Goal: Transaction & Acquisition: Purchase product/service

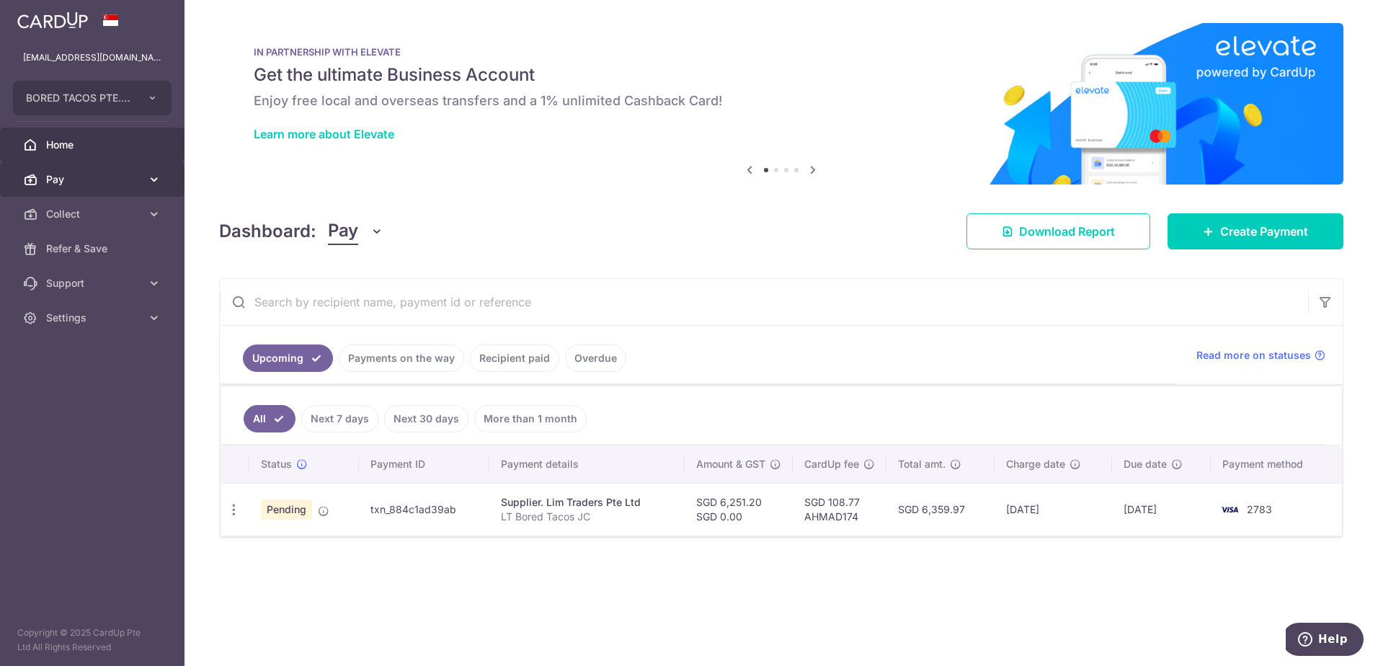
click at [128, 180] on span "Pay" at bounding box center [93, 179] width 95 height 14
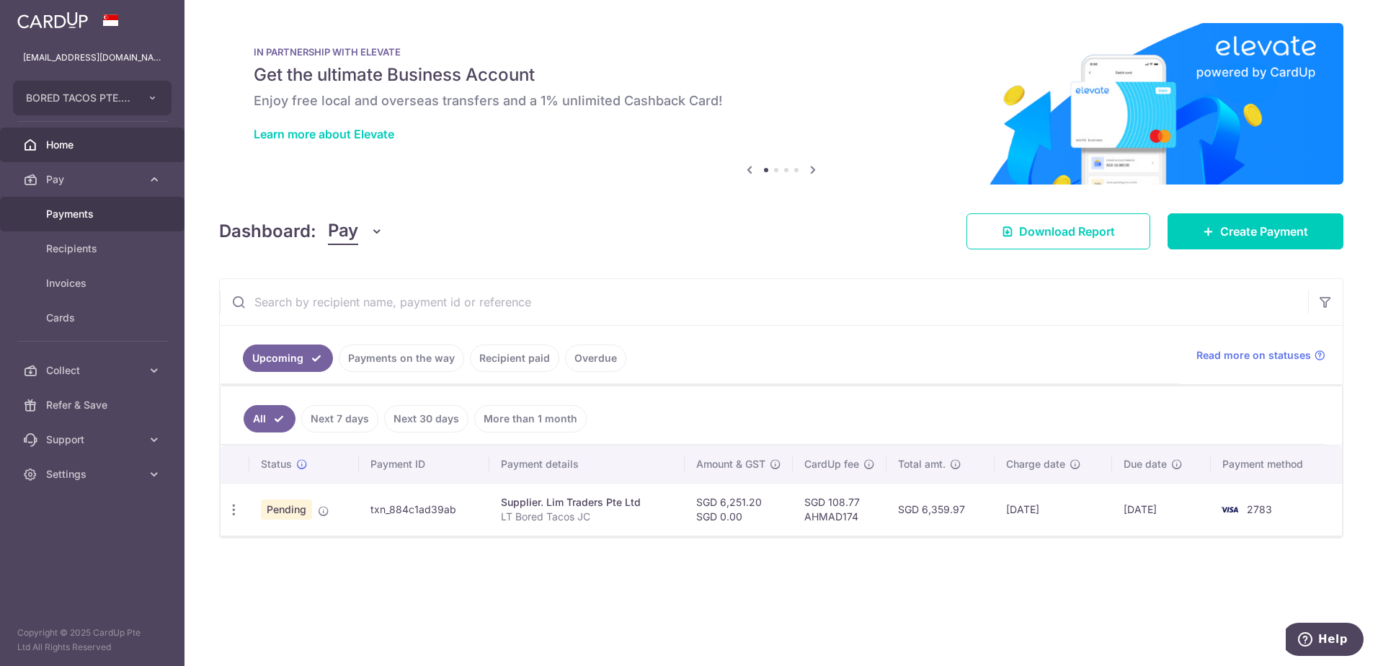
click at [88, 214] on span "Payments" at bounding box center [93, 214] width 95 height 14
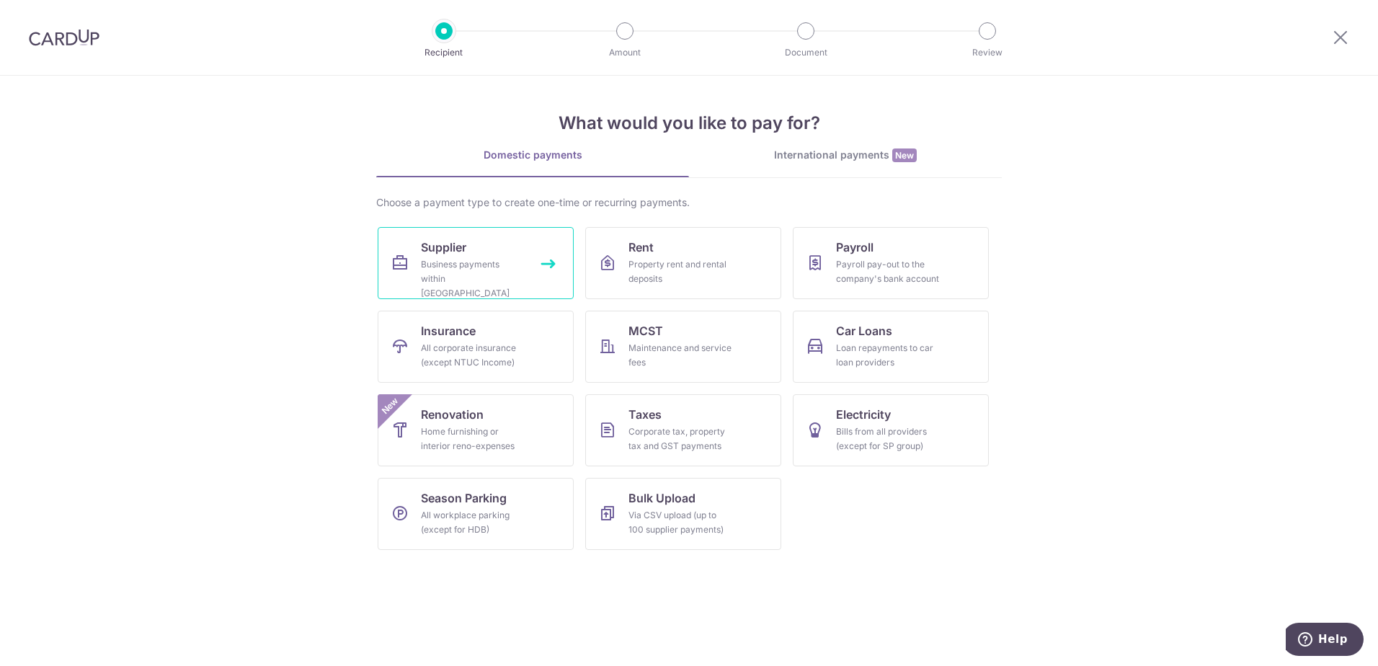
click at [495, 270] on div "Business payments within Singapore" at bounding box center [473, 278] width 104 height 43
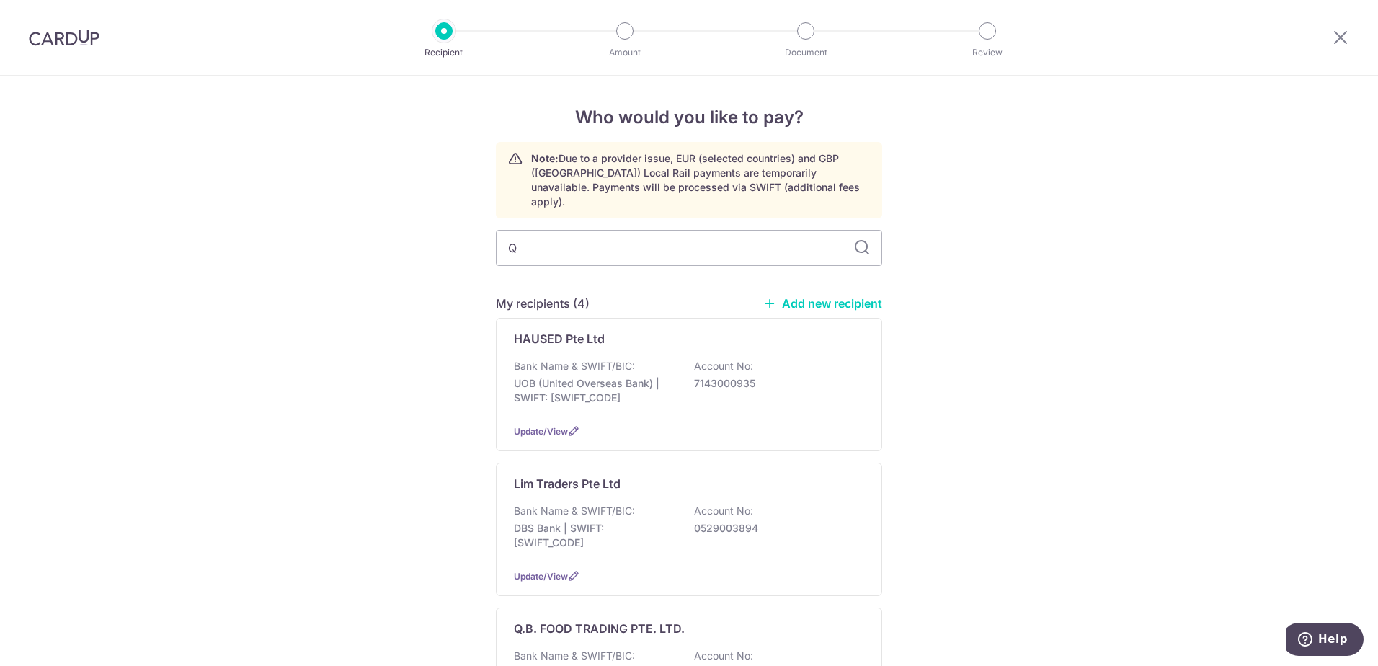
type input "Q>"
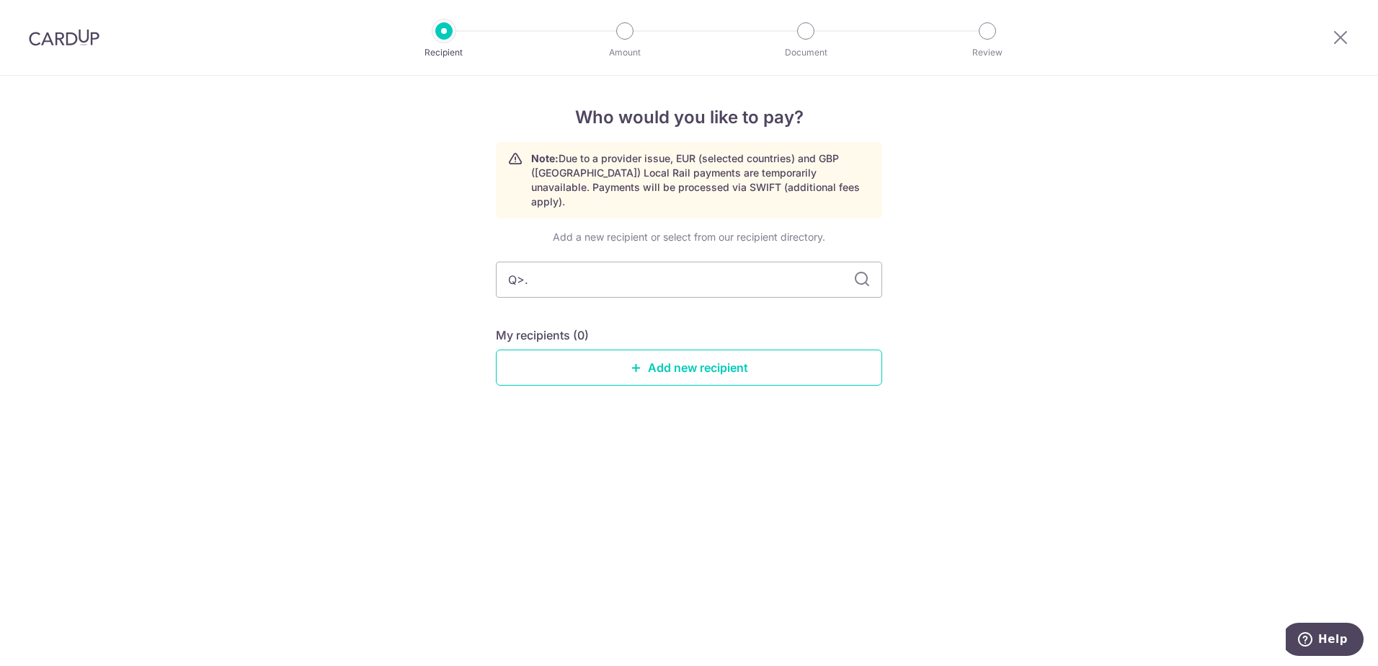
type input "Q>"
type input "Q."
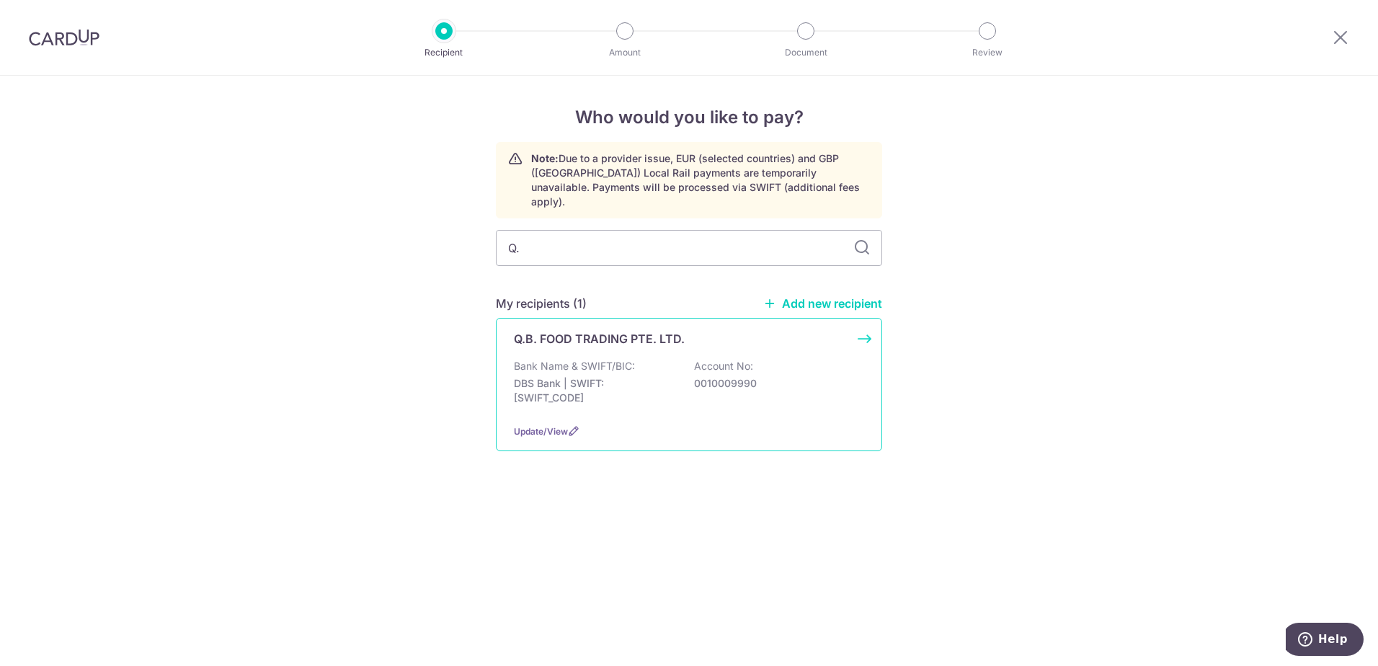
click at [526, 359] on p "Bank Name & SWIFT/BIC:" at bounding box center [574, 366] width 121 height 14
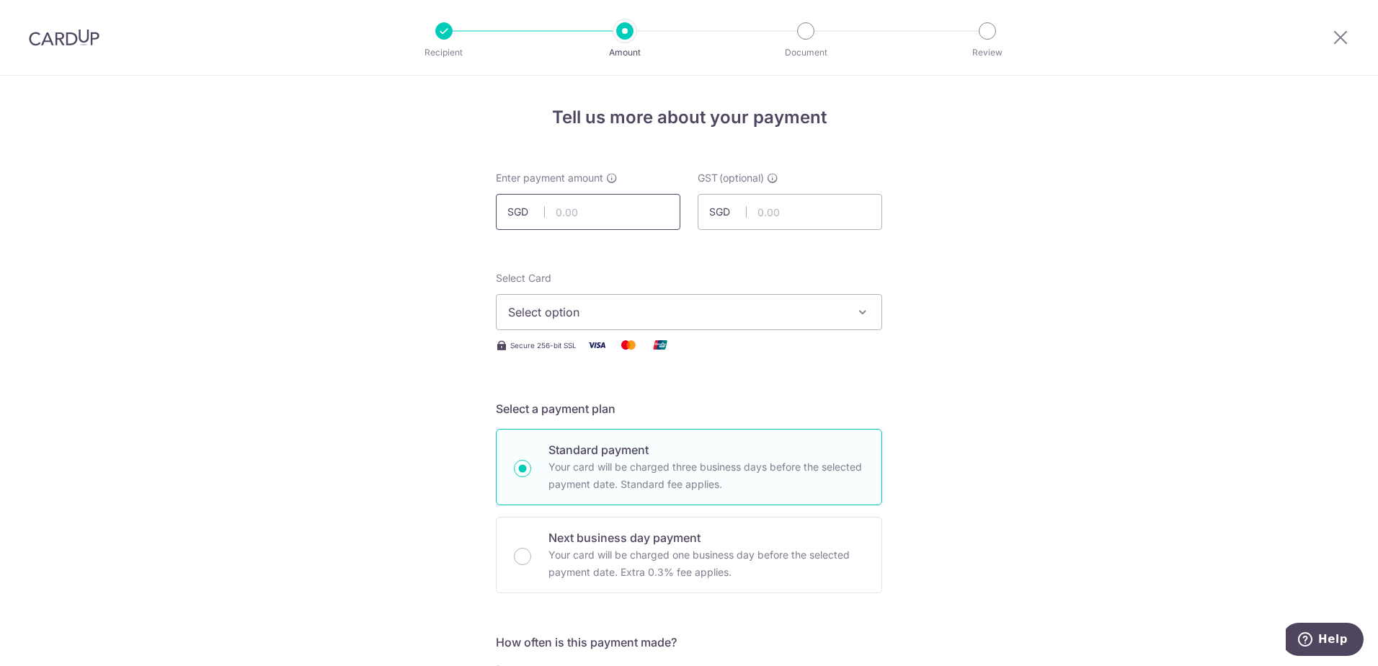
click at [566, 203] on input "text" at bounding box center [588, 212] width 185 height 36
type input "722.68"
click at [534, 310] on span "Select option" at bounding box center [676, 311] width 336 height 17
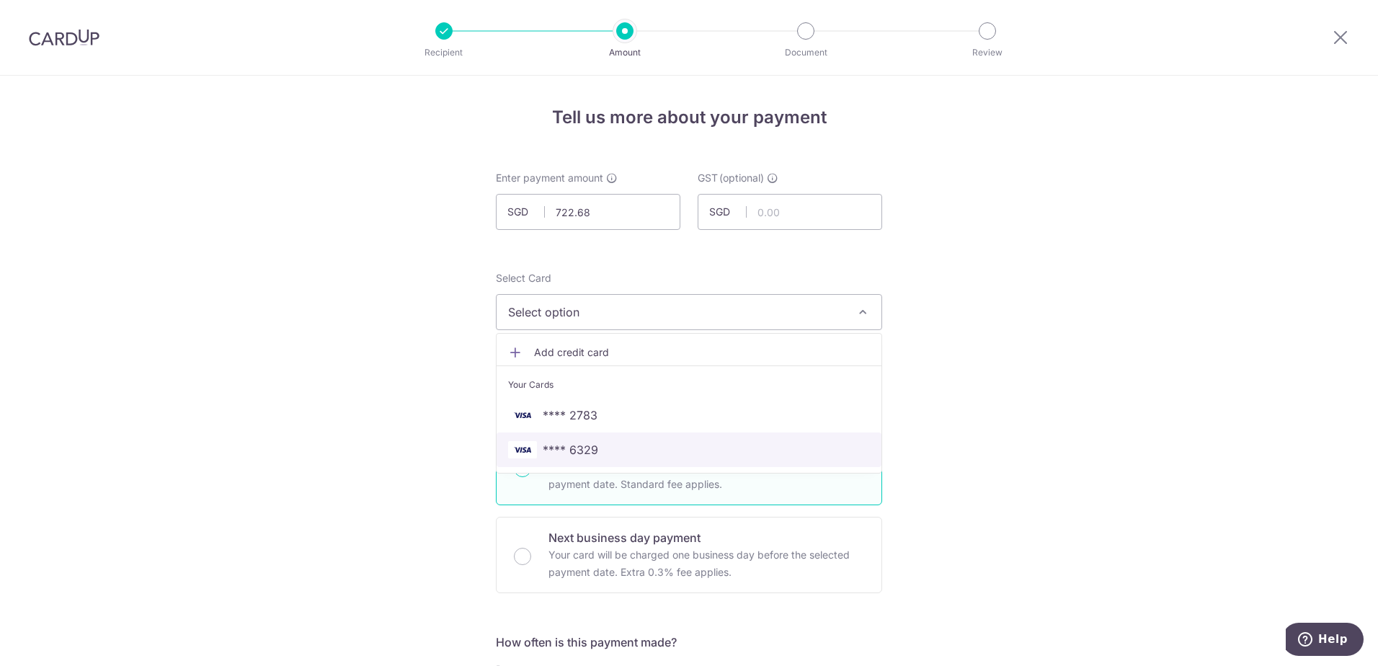
click at [586, 459] on link "**** 6329" at bounding box center [689, 450] width 385 height 35
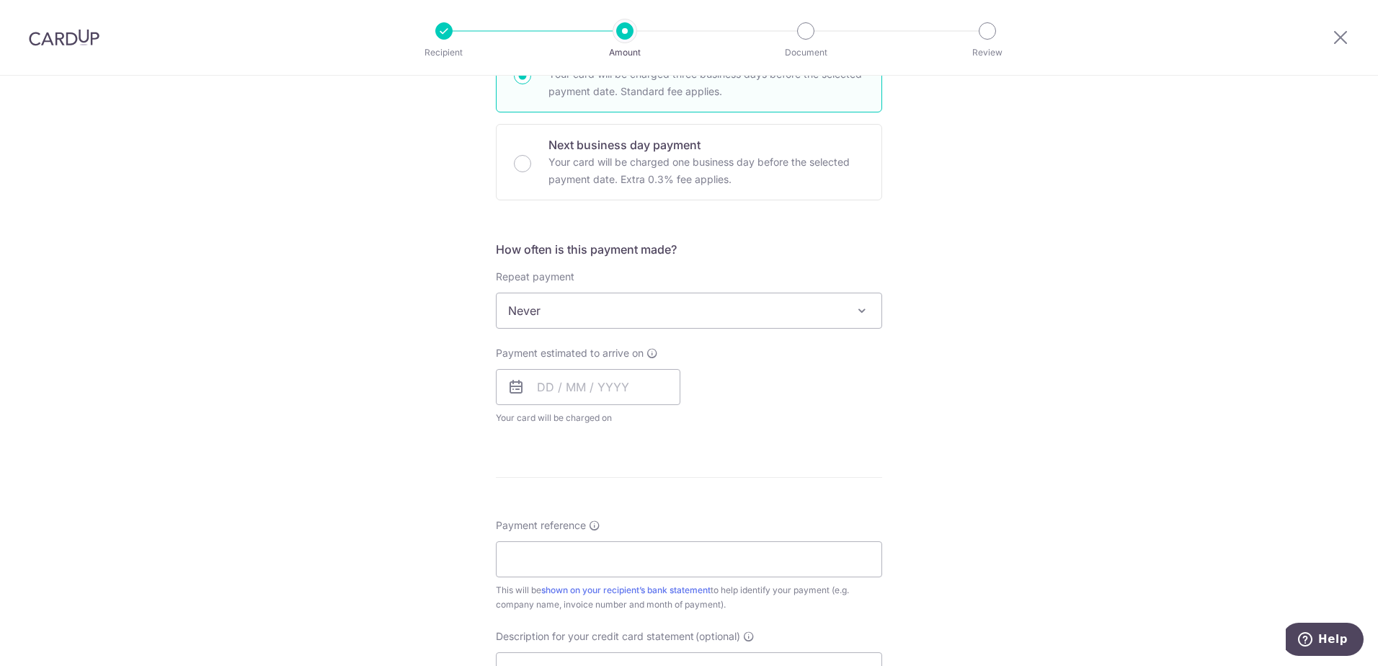
scroll to position [433, 0]
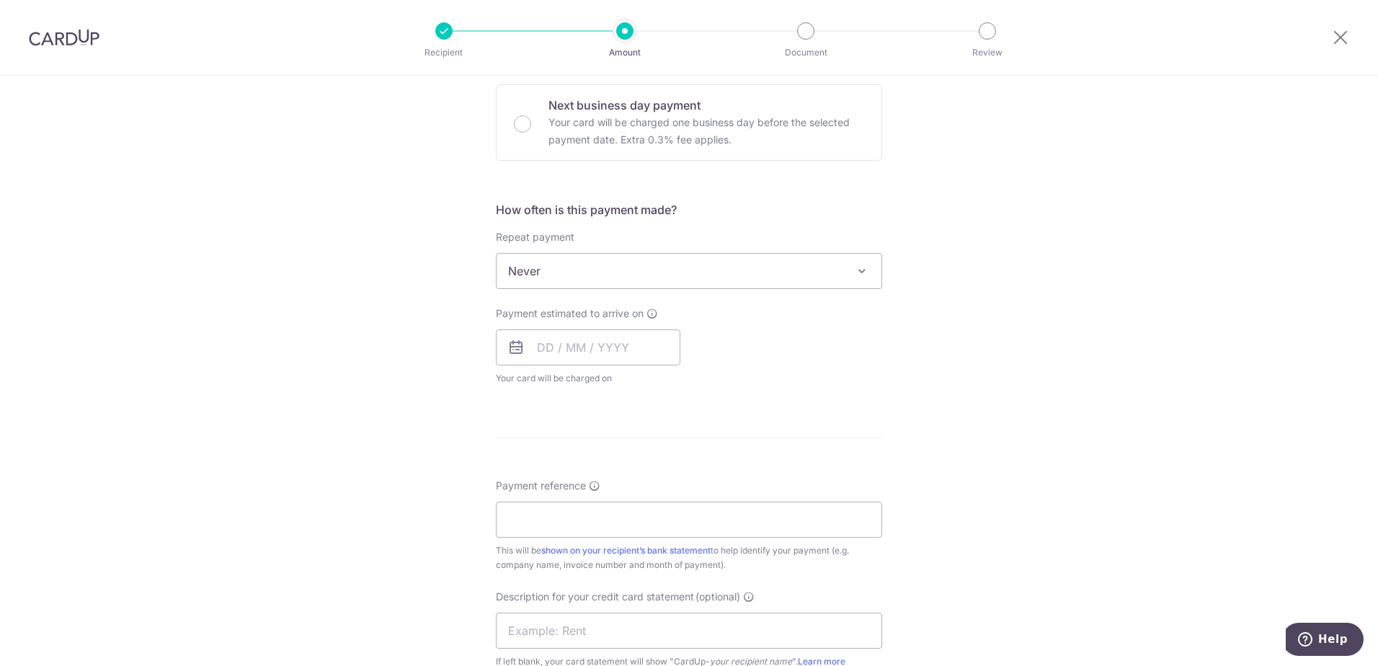
click at [577, 321] on div "Payment estimated to arrive on Your card will be charged on for the first payme…" at bounding box center [588, 345] width 185 height 79
click at [572, 335] on input "text" at bounding box center [588, 347] width 185 height 36
click at [583, 531] on link "21" at bounding box center [583, 536] width 23 height 23
type input "[DATE]"
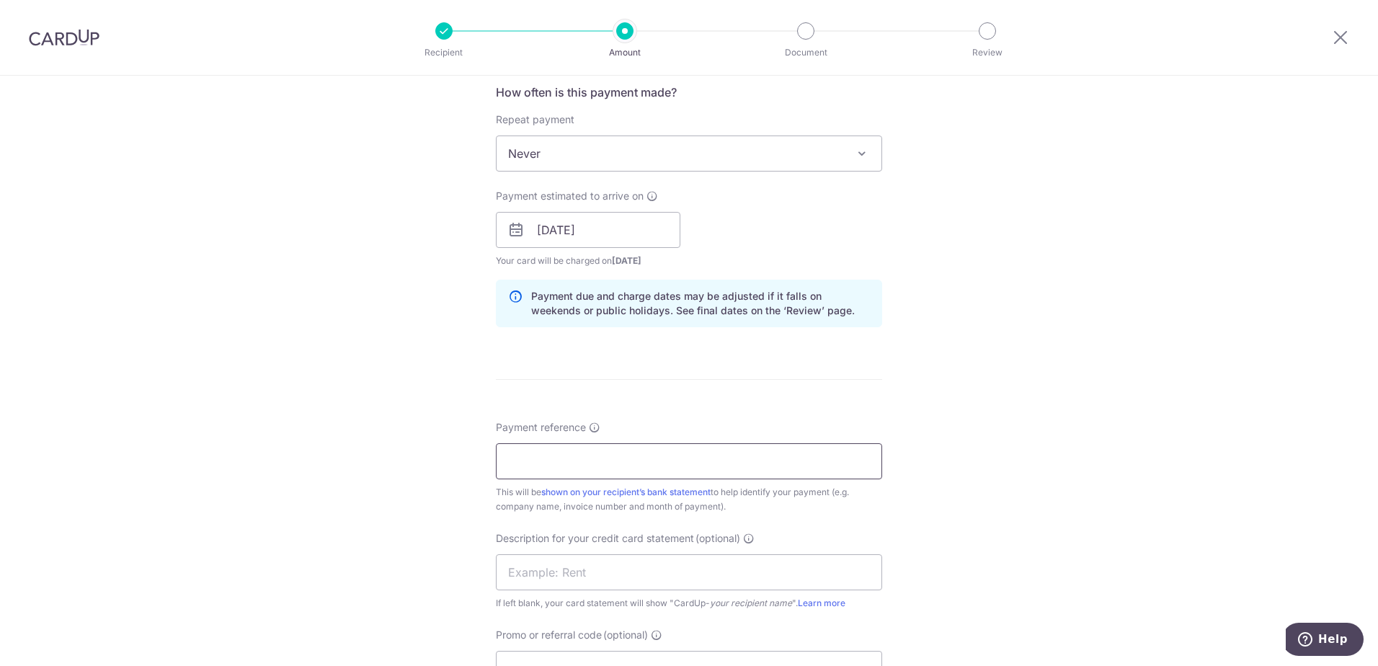
scroll to position [577, 0]
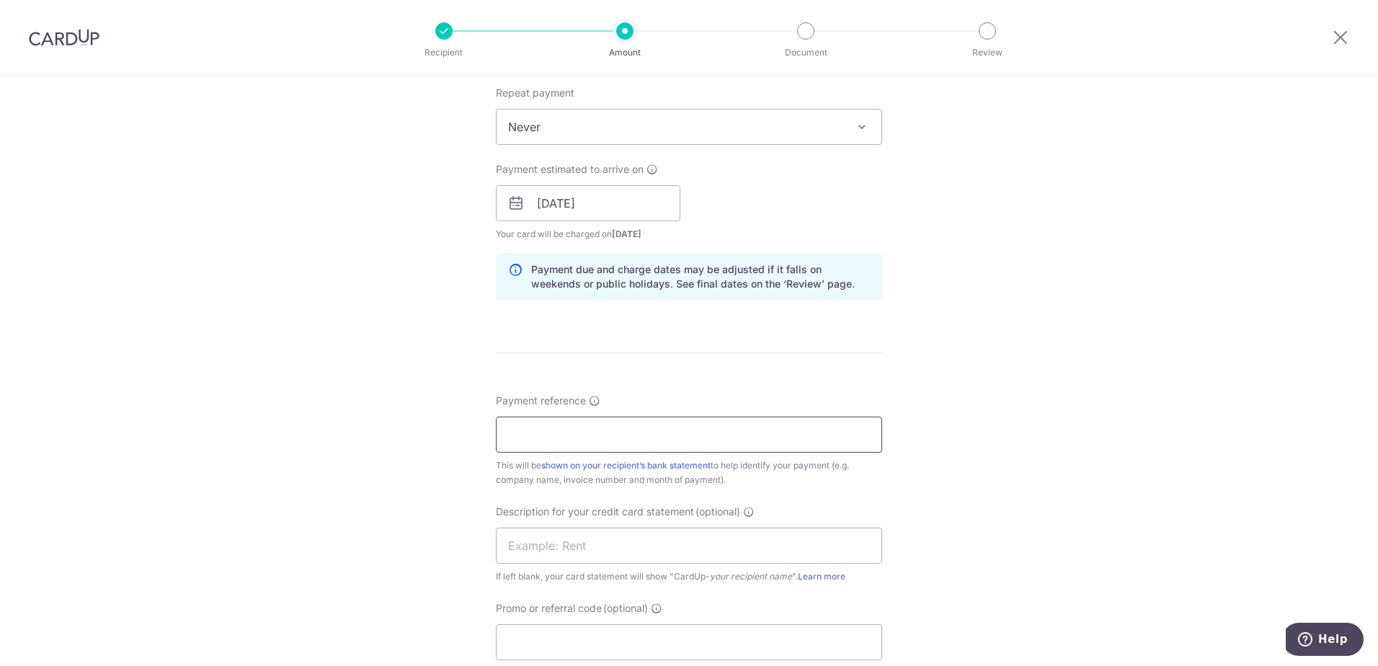
click at [574, 426] on input "Payment reference" at bounding box center [689, 435] width 386 height 36
type input "Bored Taco - Joo Chiat Sep 25"
click at [637, 550] on input "text" at bounding box center [689, 546] width 386 height 36
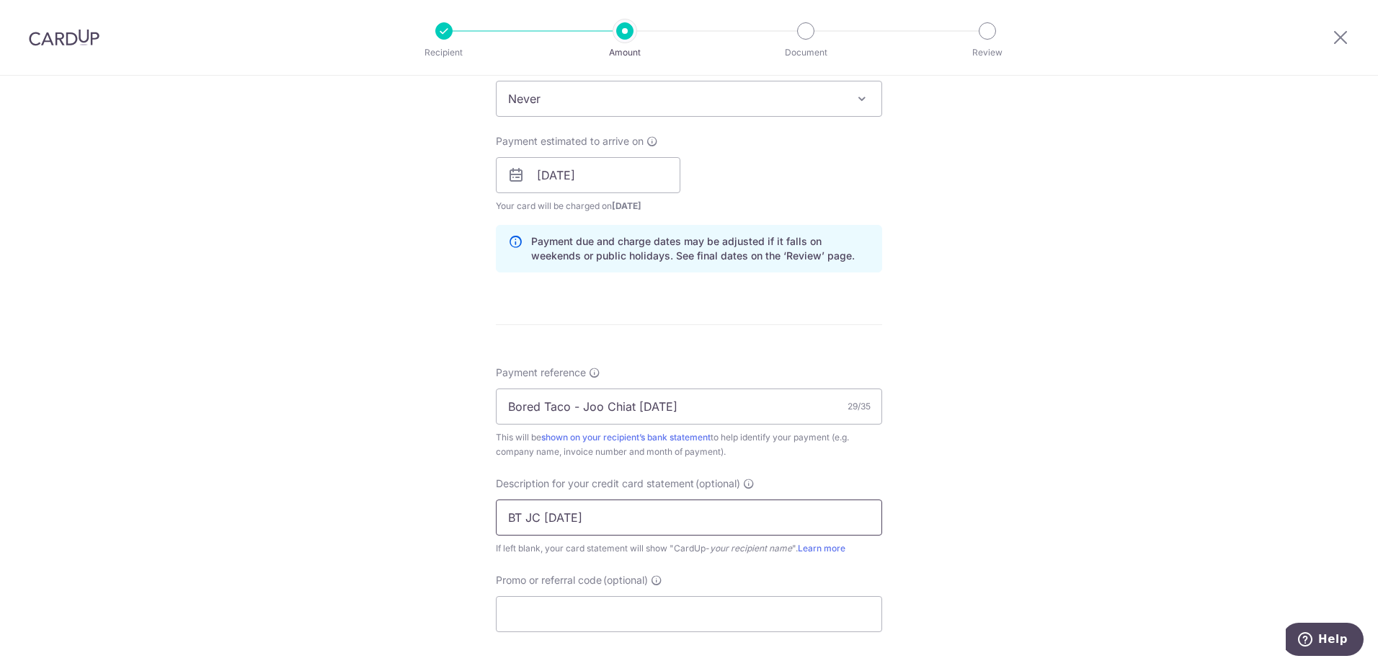
scroll to position [649, 0]
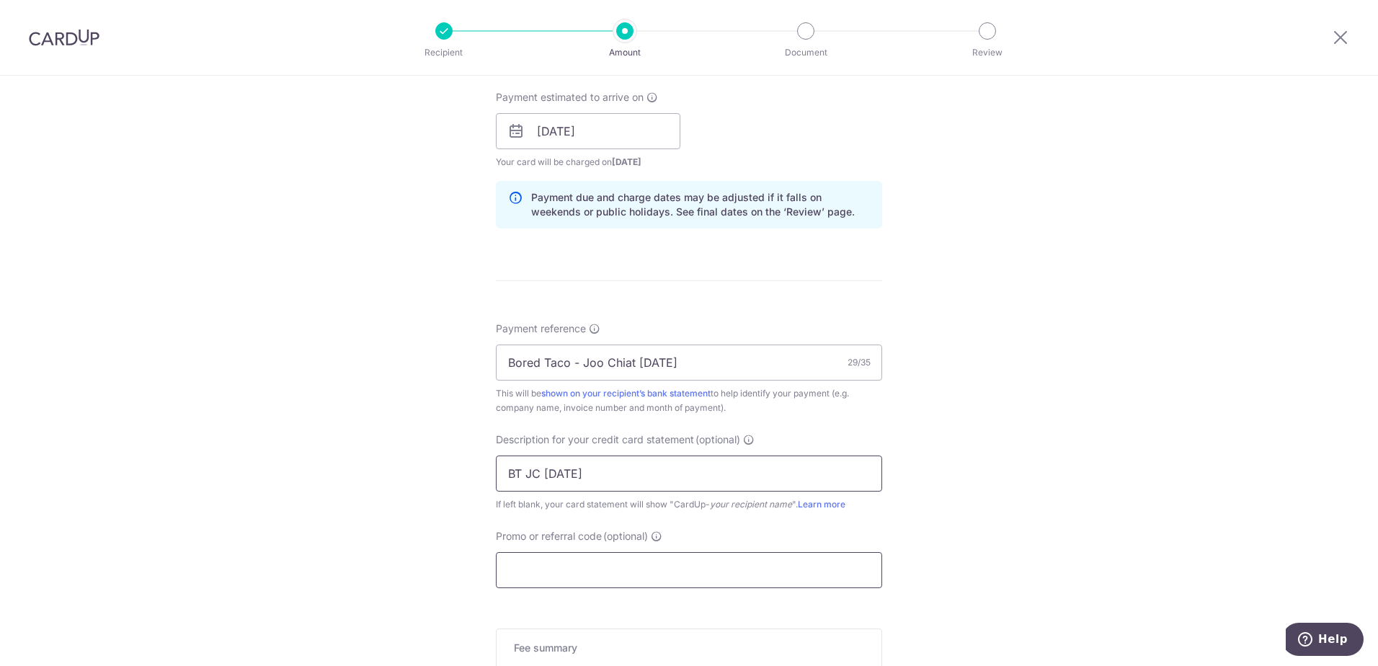
type input "BT JC Sep 25"
drag, startPoint x: 670, startPoint y: 578, endPoint x: 679, endPoint y: 577, distance: 8.8
click at [673, 577] on input "Promo or referral code (optional)" at bounding box center [689, 570] width 386 height 36
type input "AHMAD174"
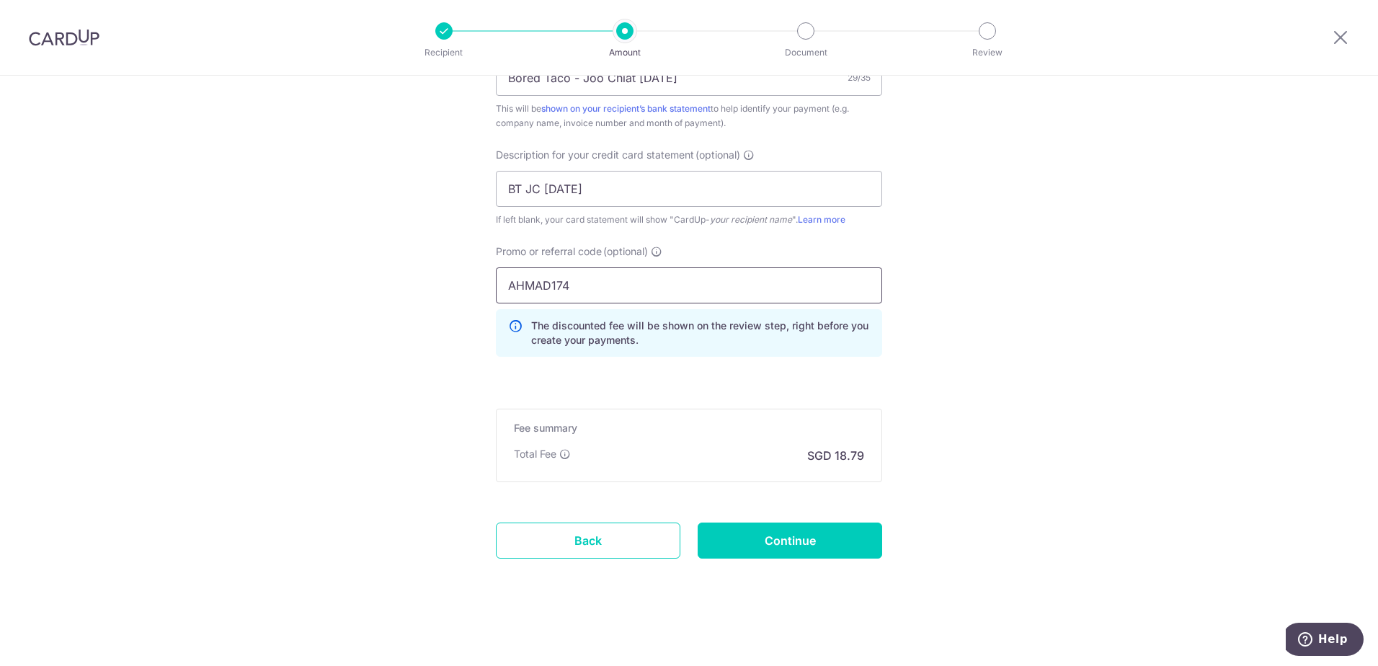
scroll to position [934, 0]
click at [756, 538] on input "Continue" at bounding box center [790, 540] width 185 height 36
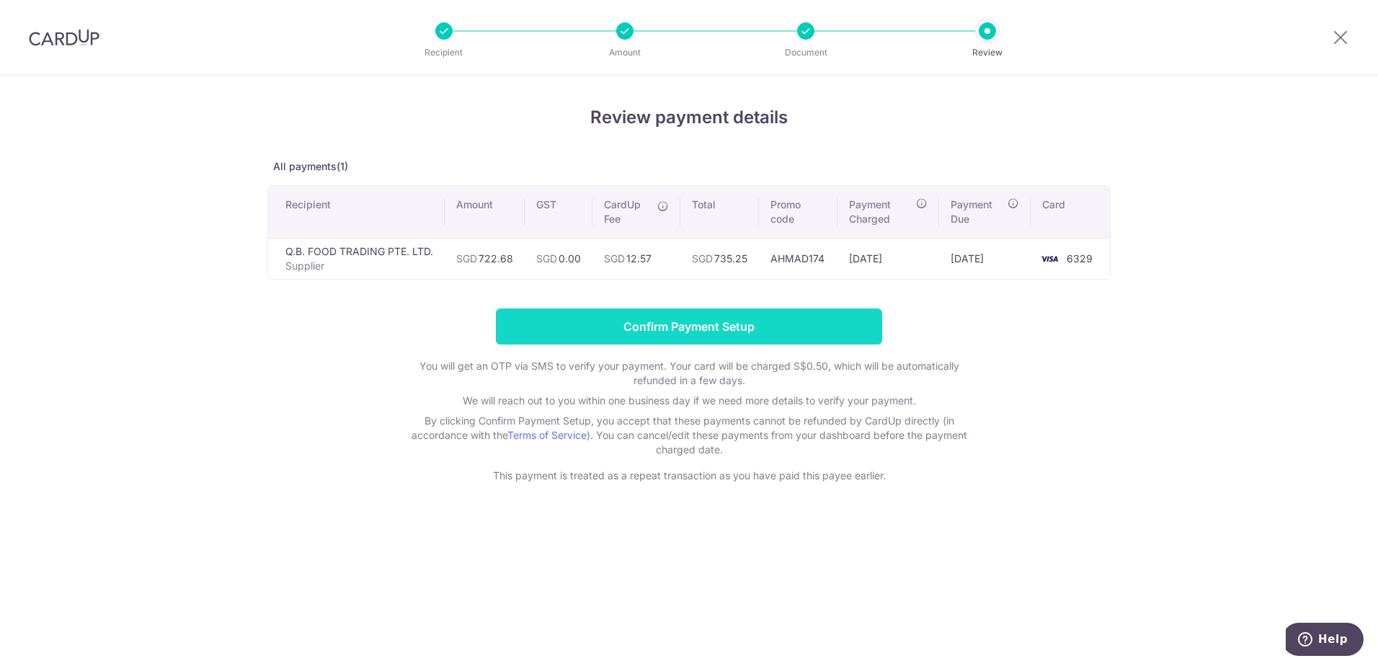
click at [674, 322] on input "Confirm Payment Setup" at bounding box center [689, 327] width 386 height 36
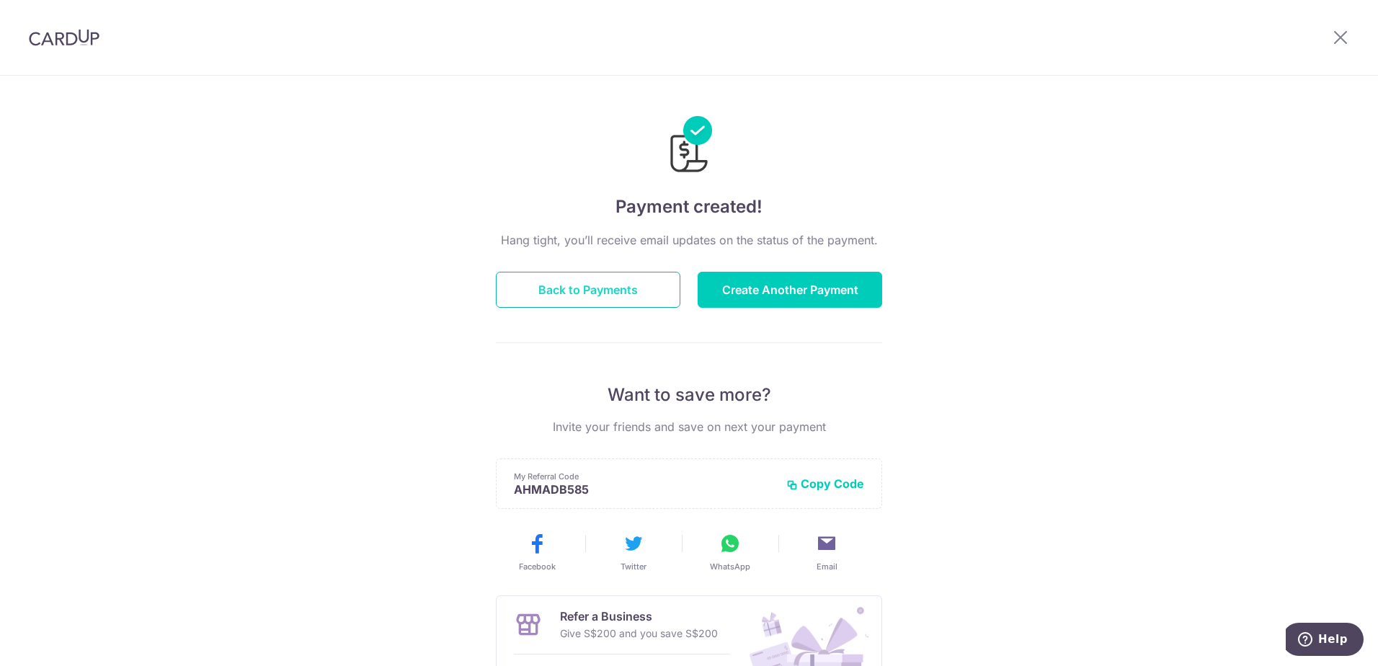
click at [608, 299] on button "Back to Payments" at bounding box center [588, 290] width 185 height 36
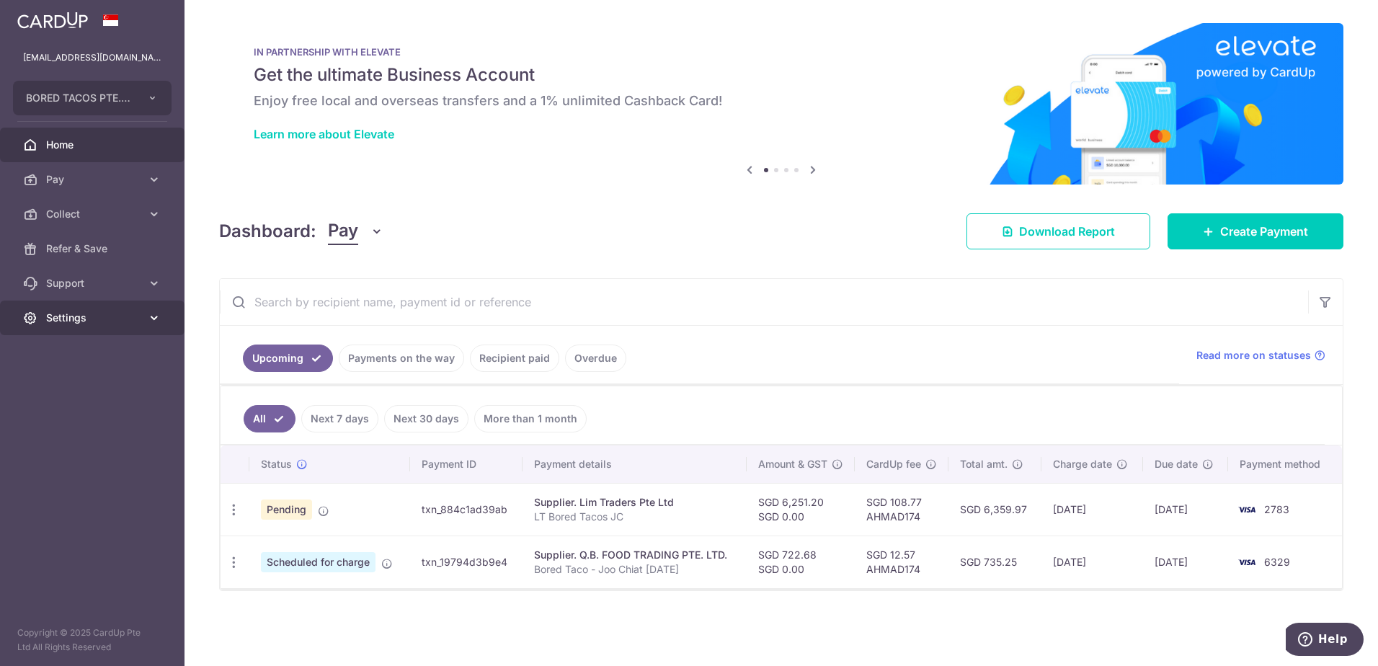
click at [105, 324] on span "Settings" at bounding box center [93, 318] width 95 height 14
click at [80, 389] on span "Logout" at bounding box center [93, 387] width 95 height 14
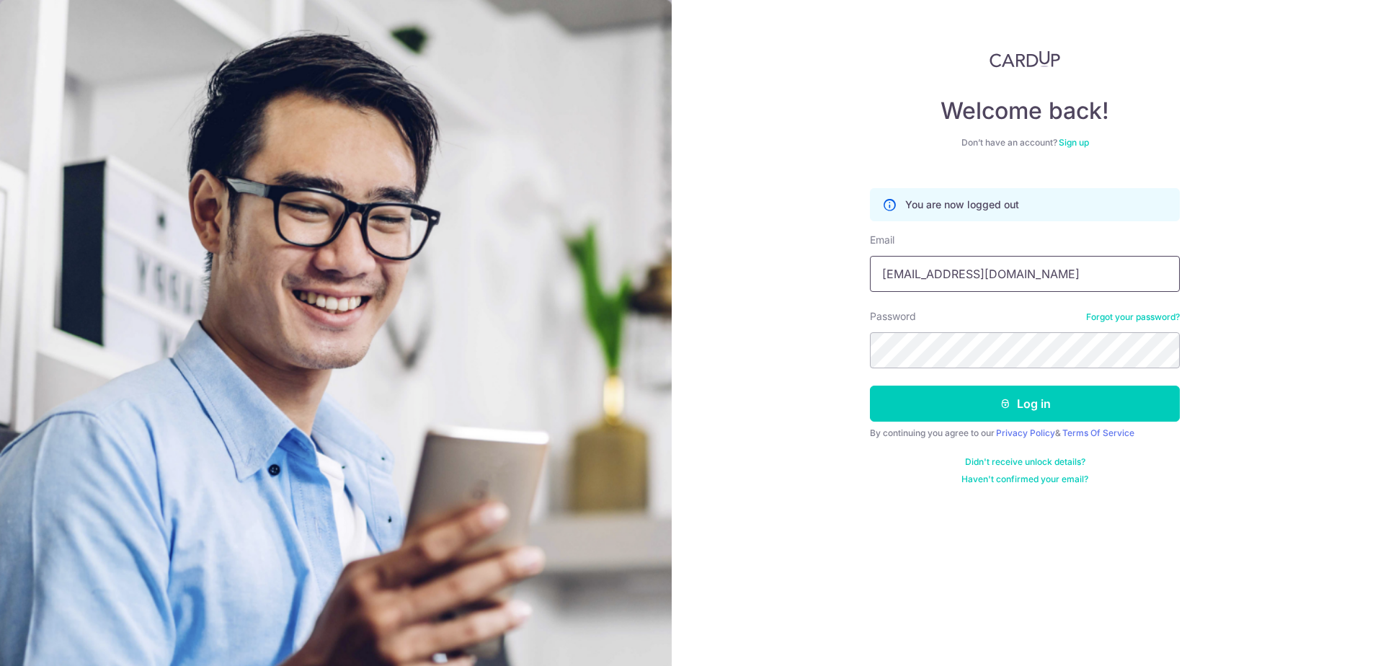
click at [1006, 269] on input "[EMAIL_ADDRESS][DOMAIN_NAME]" at bounding box center [1025, 274] width 310 height 36
type input "[EMAIL_ADDRESS][DOMAIN_NAME]"
click at [1158, 402] on button "Log in" at bounding box center [1025, 404] width 310 height 36
